Goal: Participate in discussion: Engage in conversation with other users on a specific topic

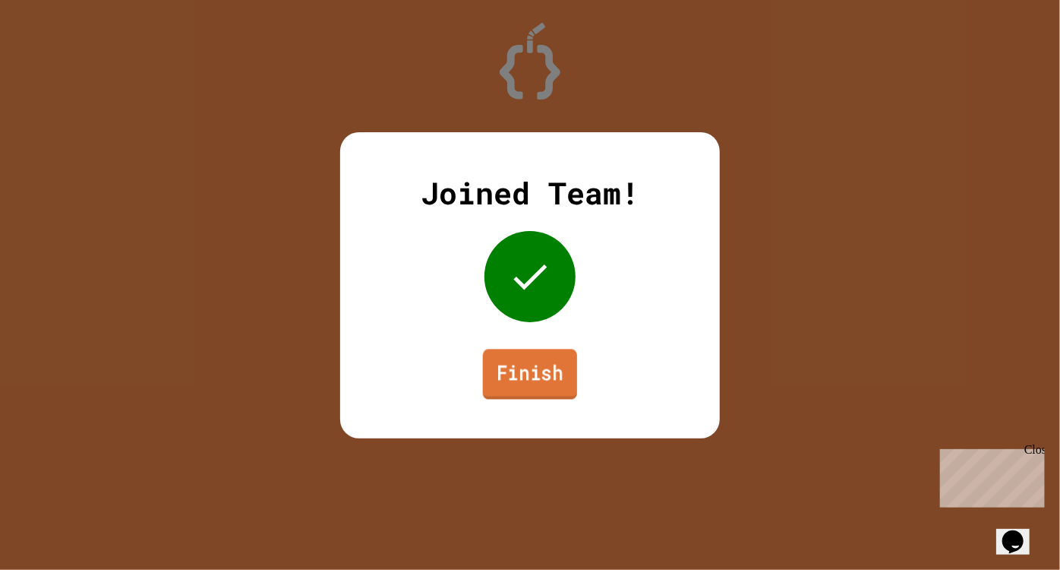
click at [511, 363] on link "Finish" at bounding box center [530, 374] width 94 height 50
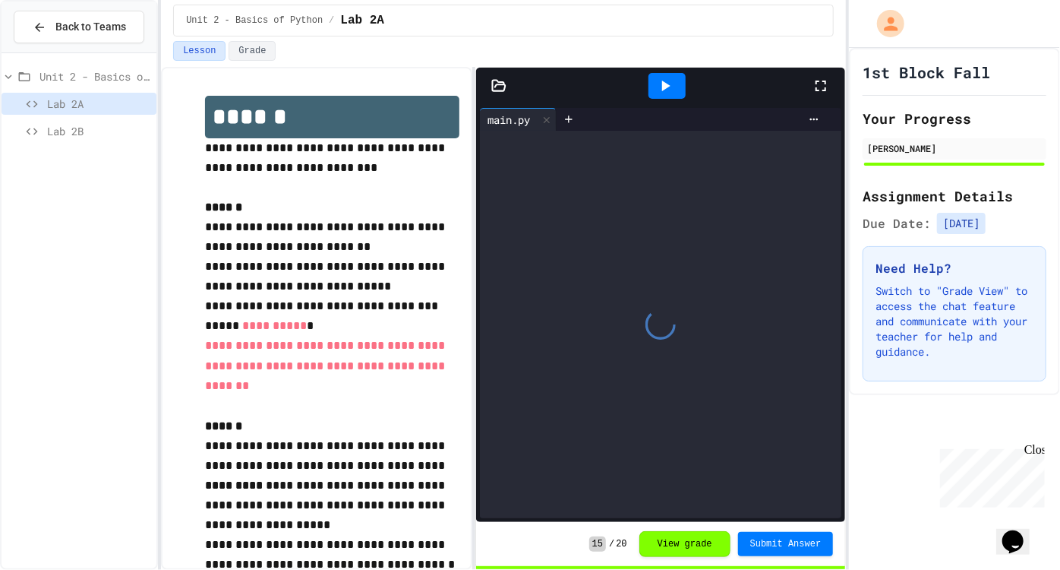
click at [97, 127] on span "Lab 2B" at bounding box center [98, 131] width 103 height 16
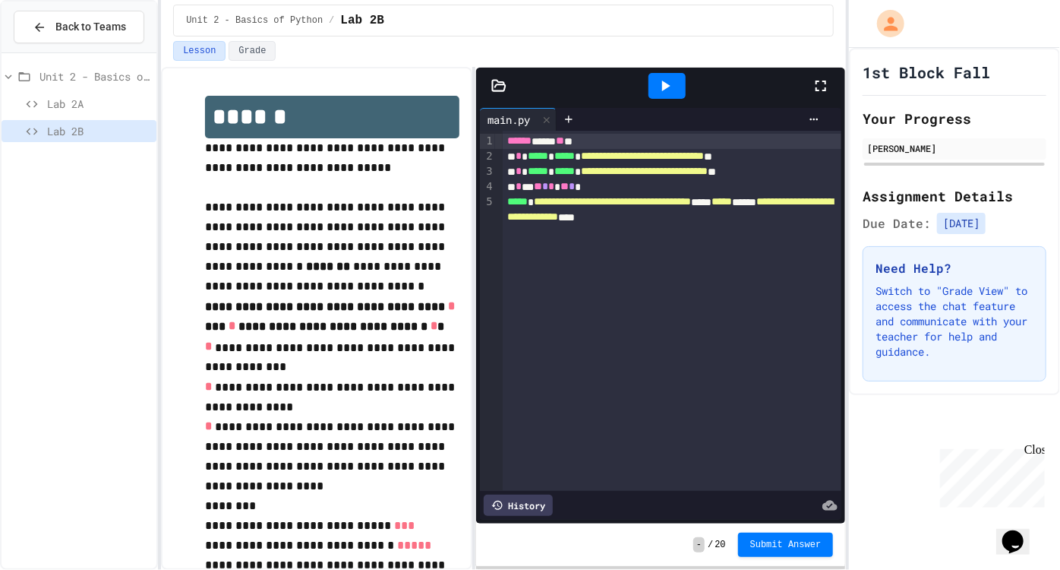
click at [100, 96] on span "Lab 2A" at bounding box center [98, 104] width 103 height 16
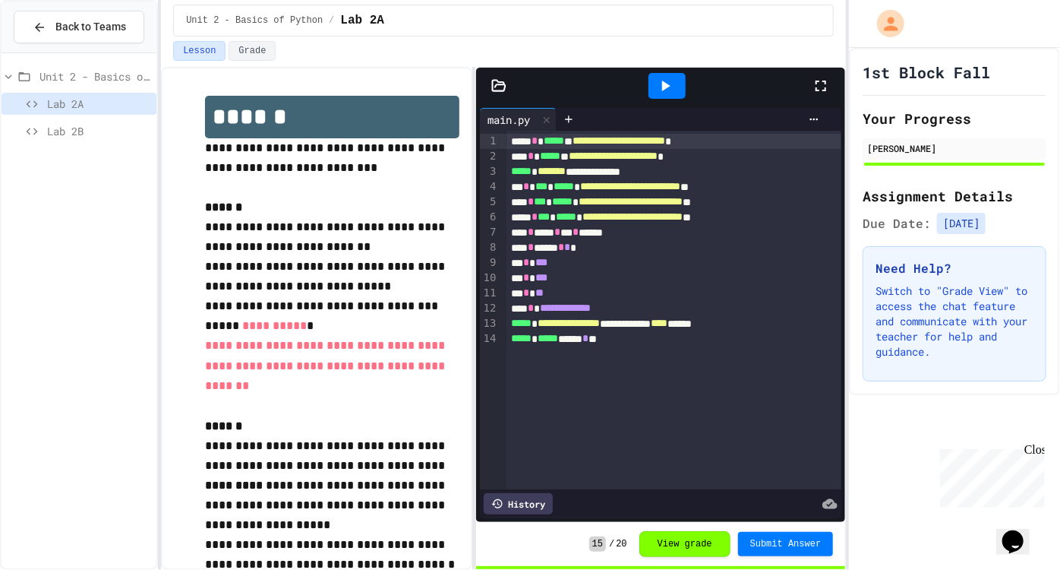
click at [103, 120] on div "Lab 2B" at bounding box center [79, 131] width 155 height 22
